Goal: Task Accomplishment & Management: Use online tool/utility

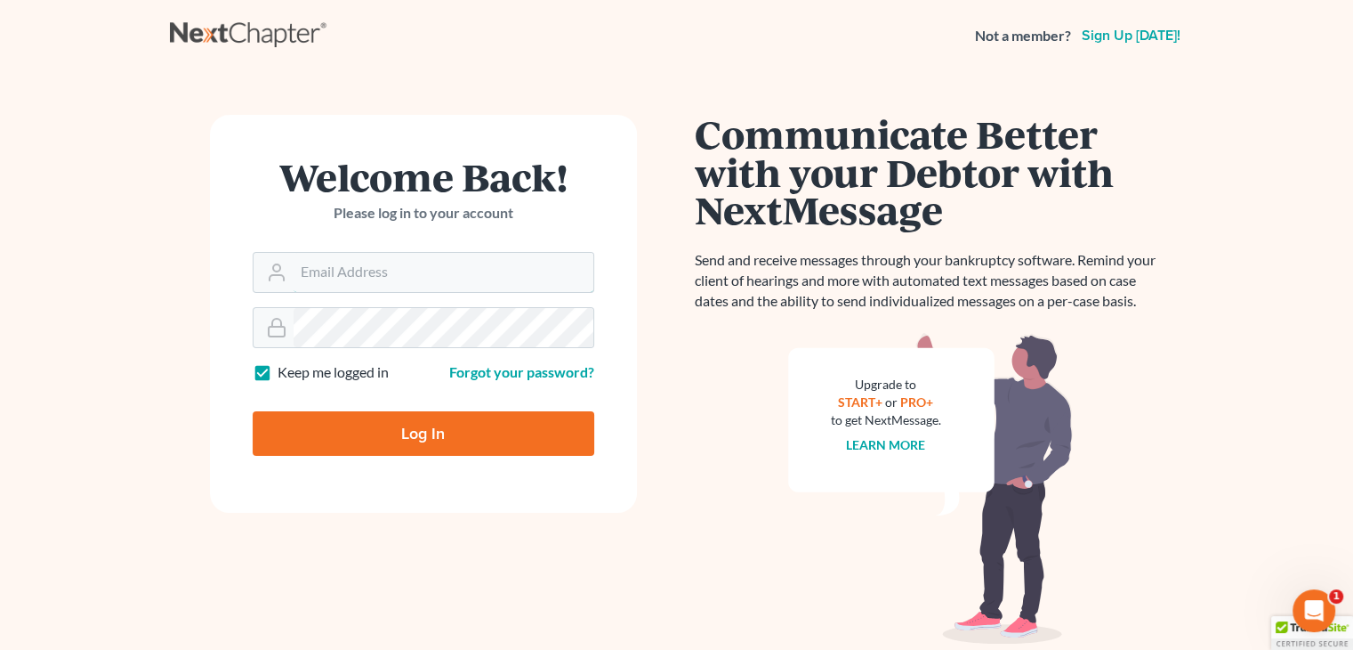
type input "[EMAIL_ADDRESS][DOMAIN_NAME]"
click at [408, 446] on input "Log In" at bounding box center [424, 433] width 342 height 44
type input "Thinking..."
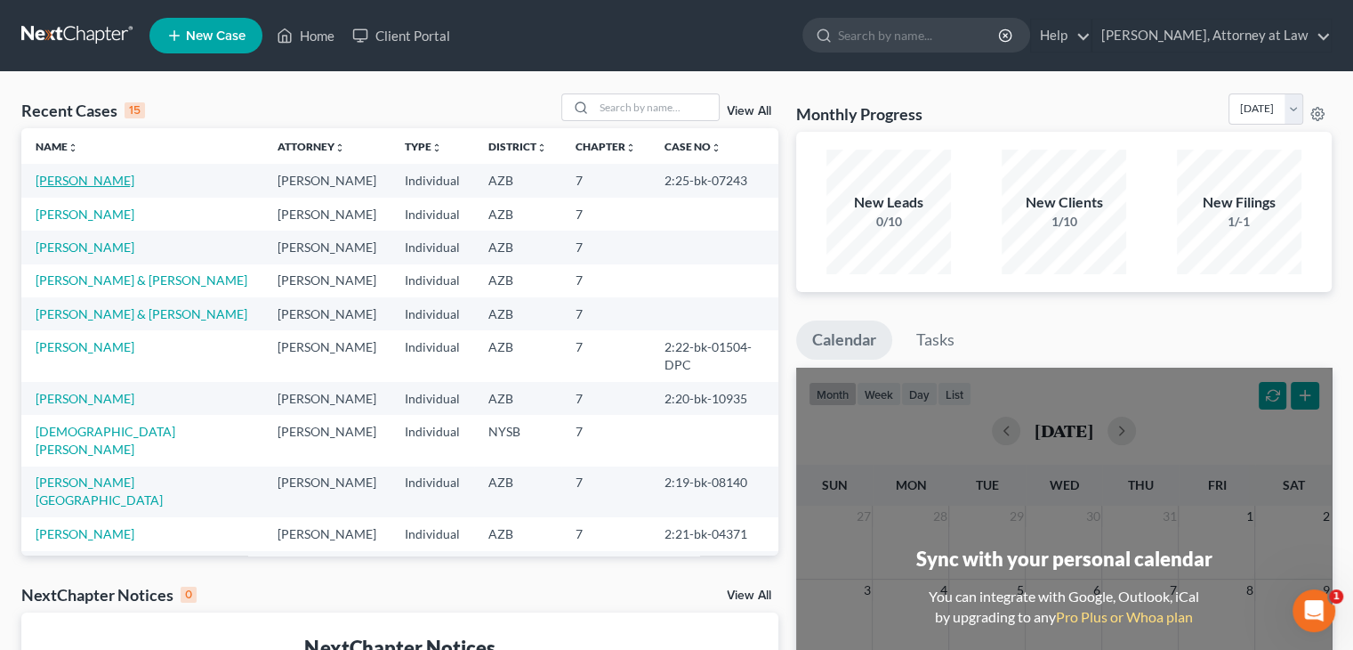
click at [87, 182] on link "[PERSON_NAME]" at bounding box center [85, 180] width 99 height 15
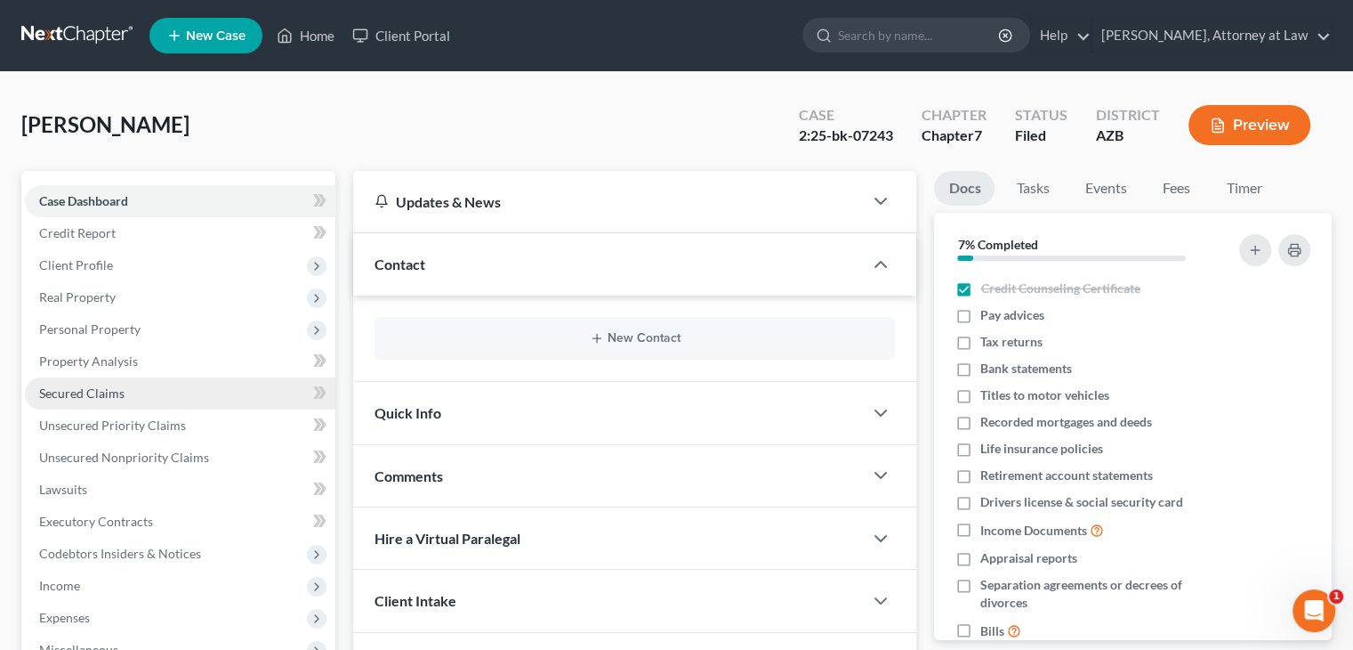
click at [85, 397] on span "Secured Claims" at bounding box center [81, 392] width 85 height 15
